Goal: Check status: Check status

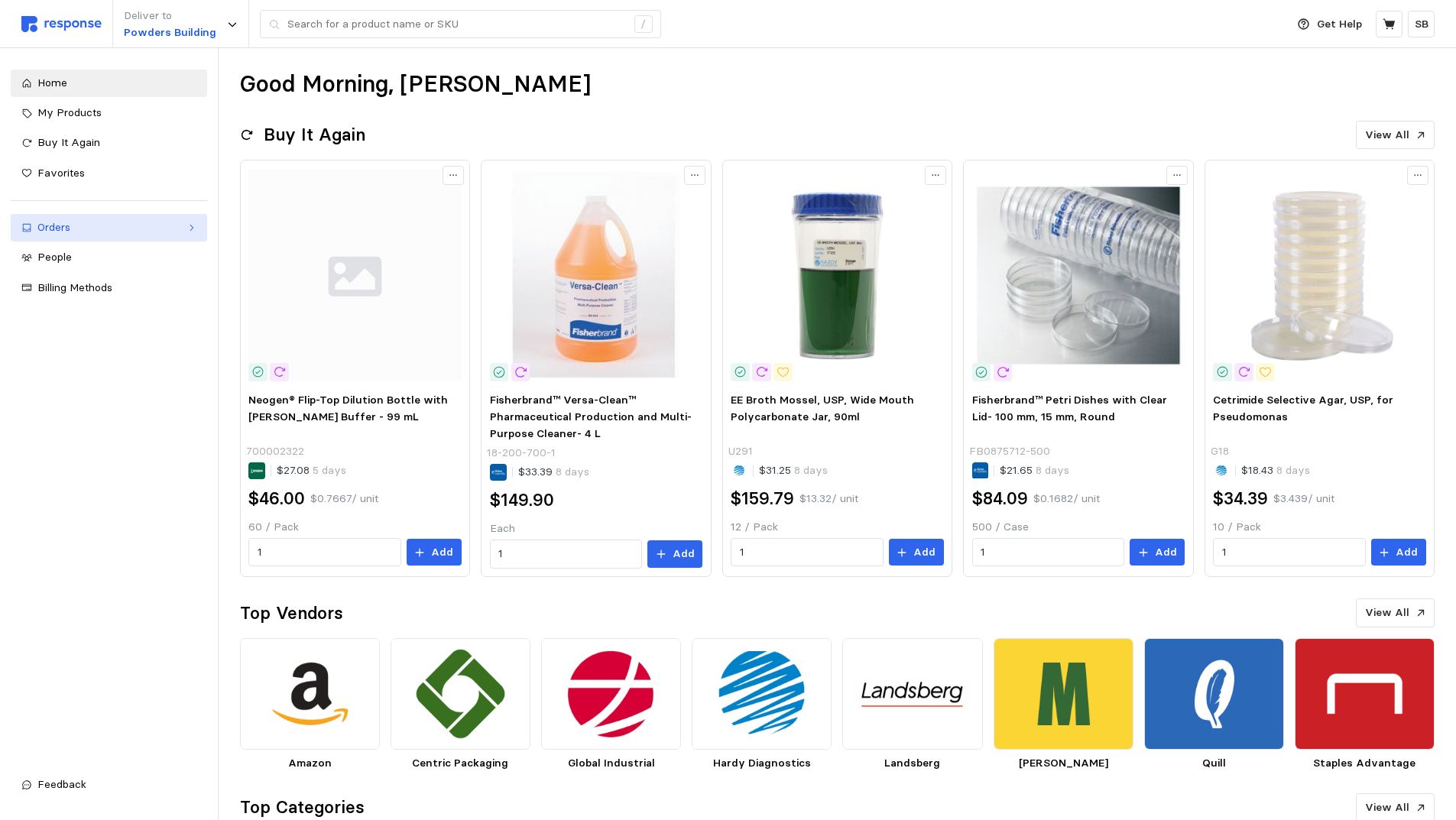
click at [90, 230] on div "Orders" at bounding box center [108, 228] width 143 height 17
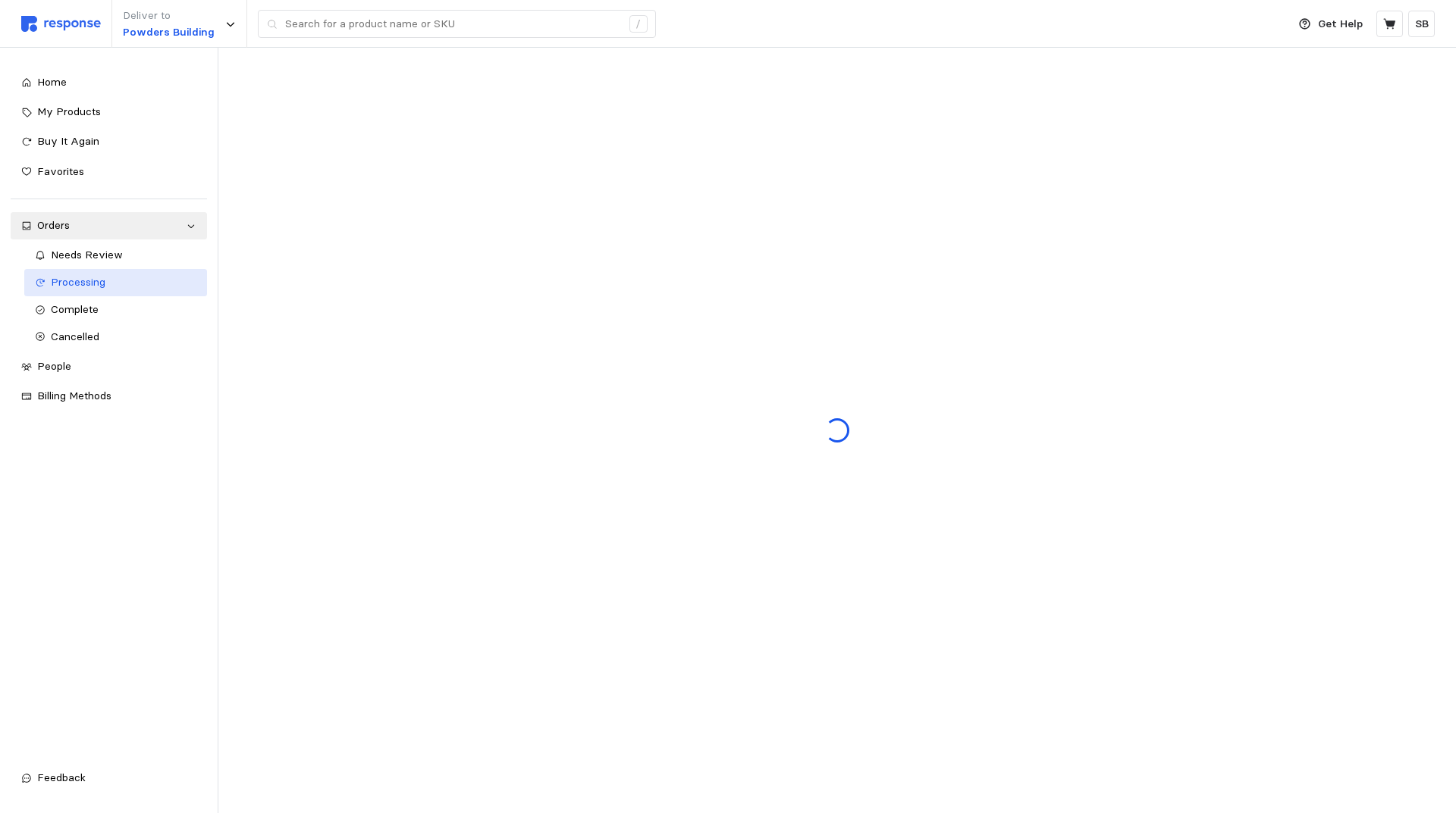
click at [86, 280] on span "Processing" at bounding box center [78, 282] width 54 height 13
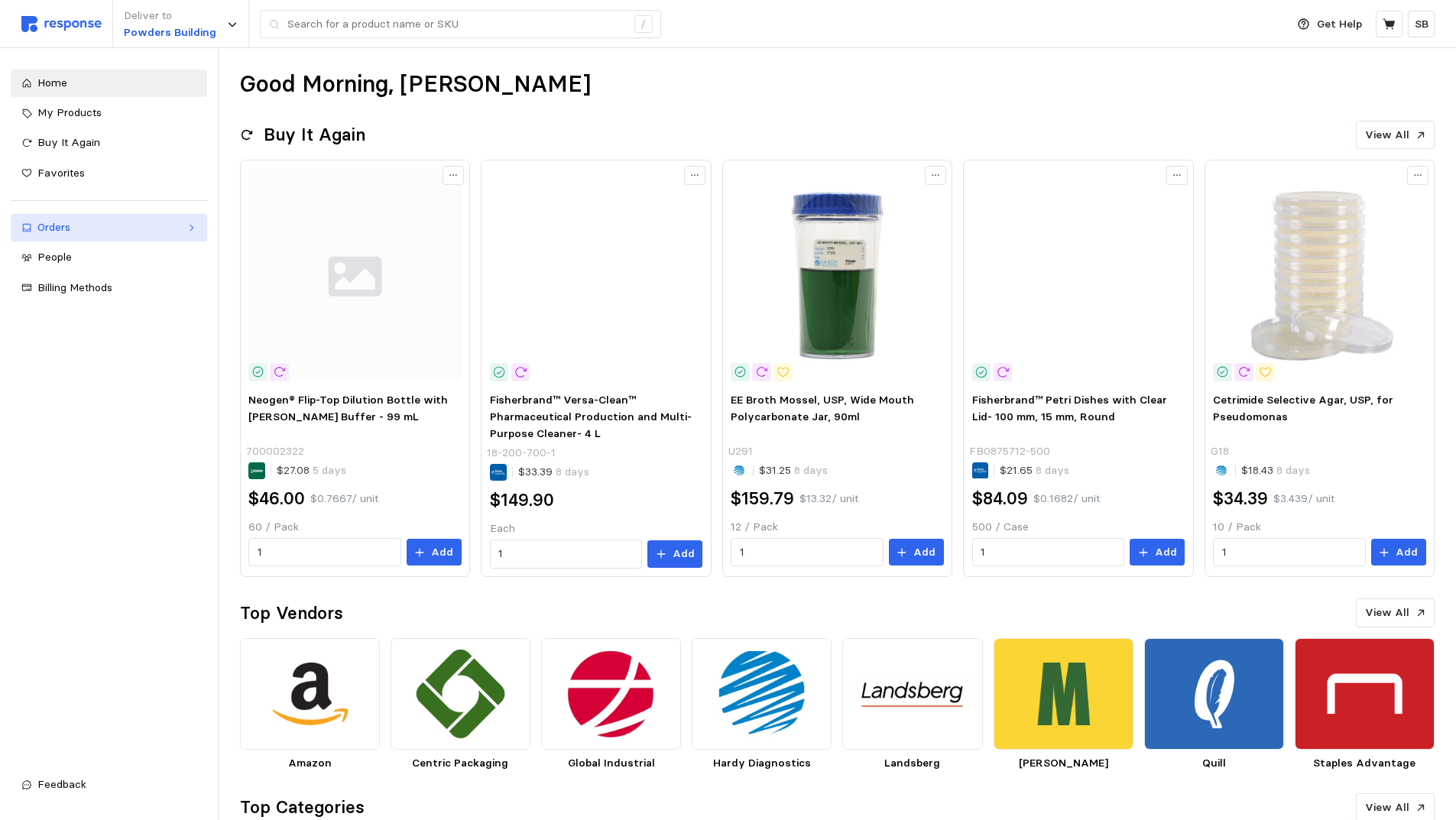
click at [73, 234] on div "Orders" at bounding box center [108, 228] width 143 height 17
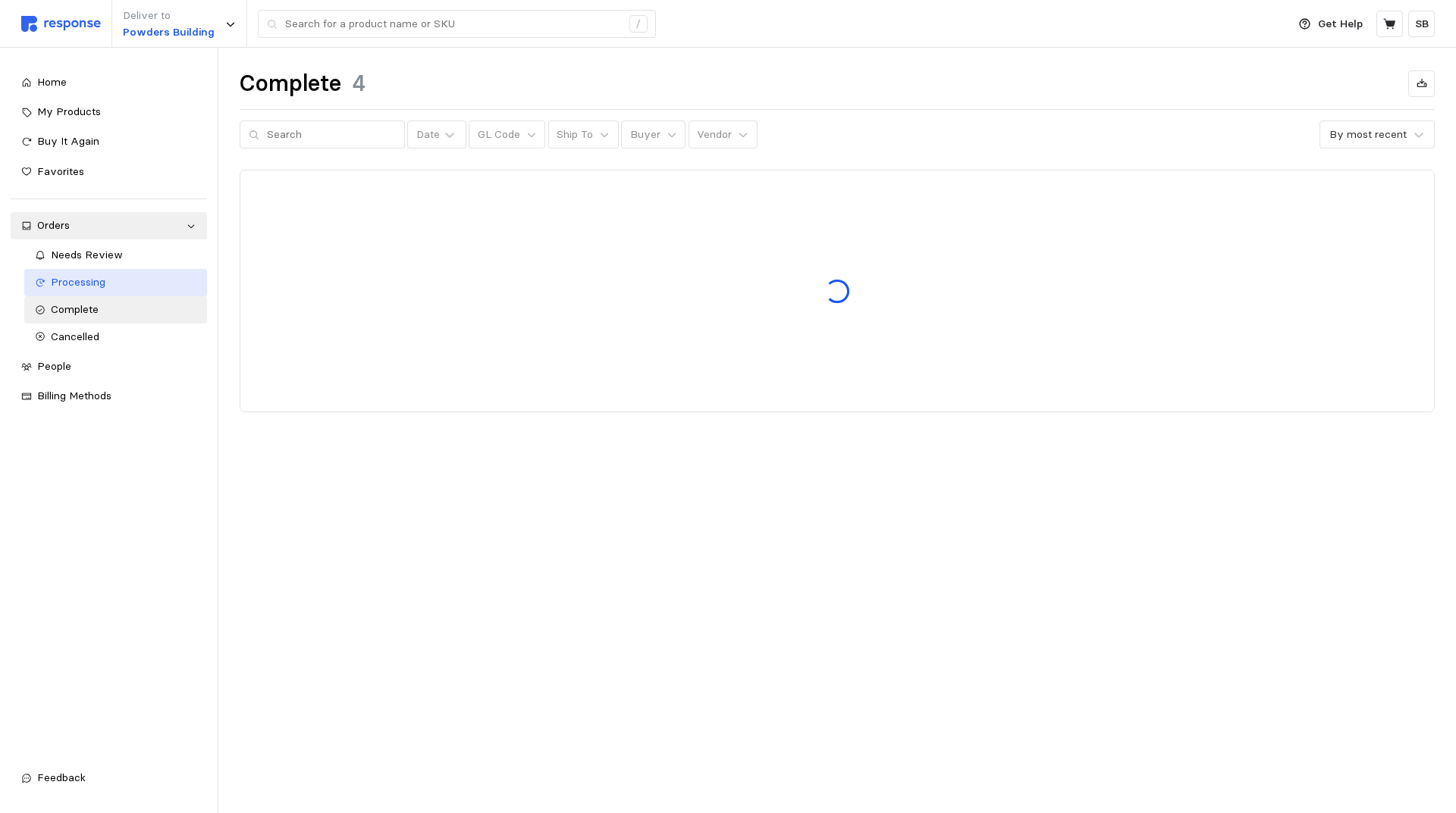
click at [80, 281] on span "Processing" at bounding box center [78, 282] width 54 height 13
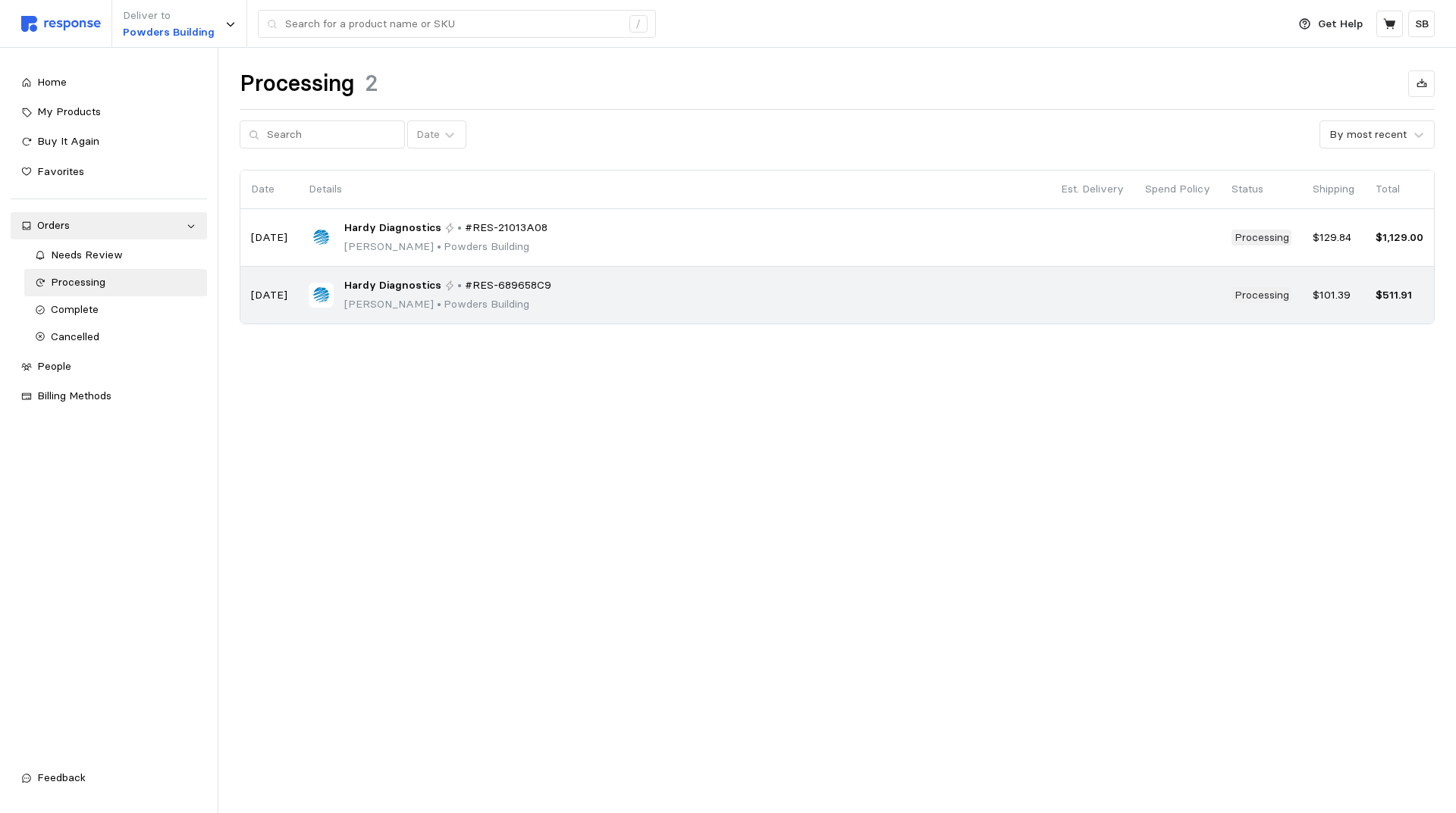
click at [514, 280] on span "#RES-689658C9" at bounding box center [508, 286] width 86 height 17
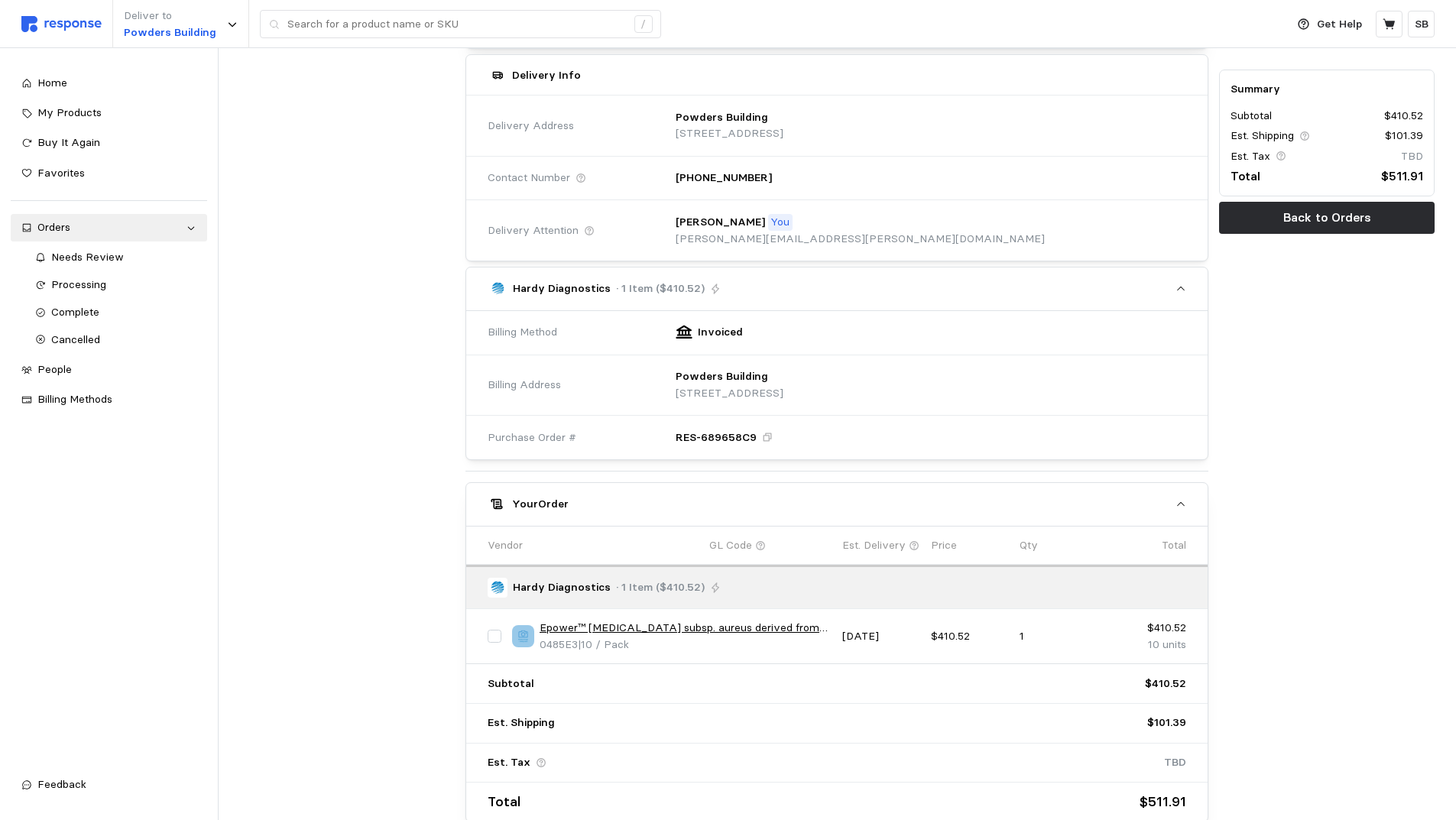
scroll to position [306, 0]
